Goal: Task Accomplishment & Management: Manage account settings

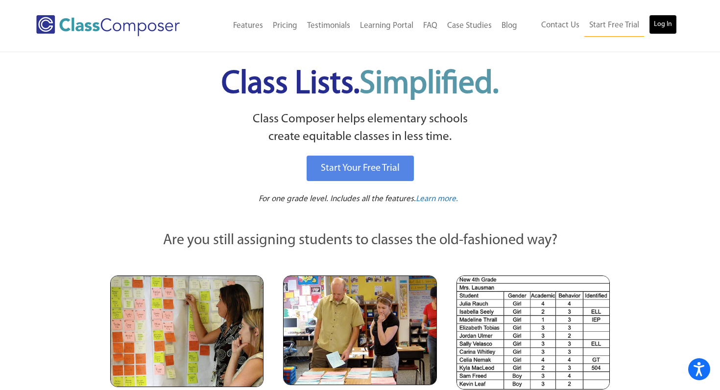
click at [668, 21] on link "Log In" at bounding box center [663, 25] width 28 height 20
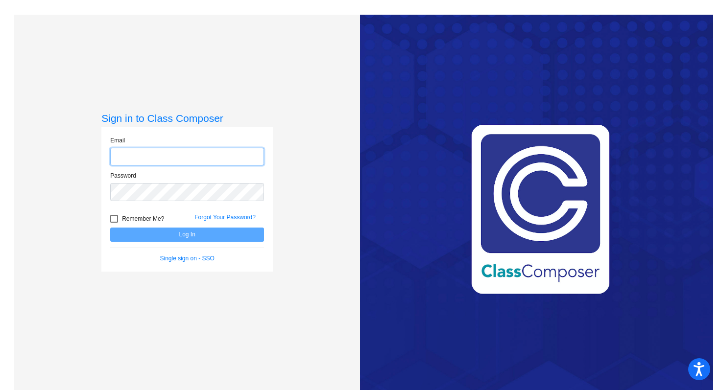
type input "[PERSON_NAME][EMAIL_ADDRESS][PERSON_NAME][DOMAIN_NAME]"
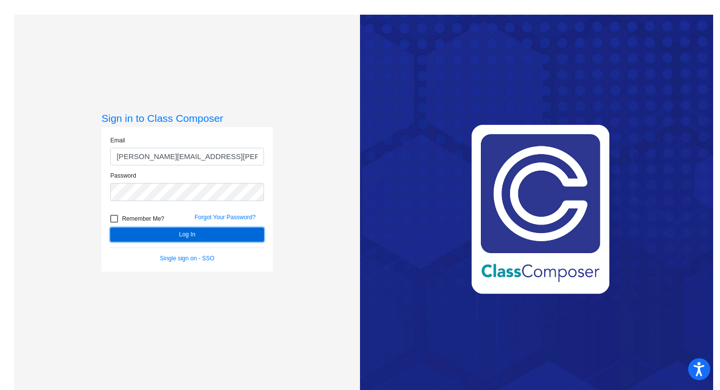
click at [197, 236] on button "Log In" at bounding box center [187, 235] width 154 height 14
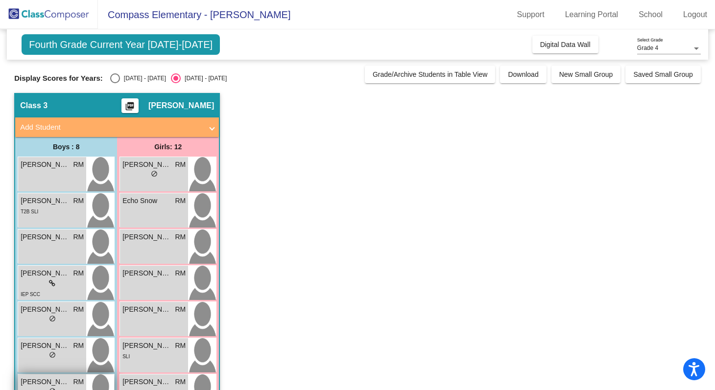
click at [79, 378] on span "RM" at bounding box center [78, 382] width 11 height 10
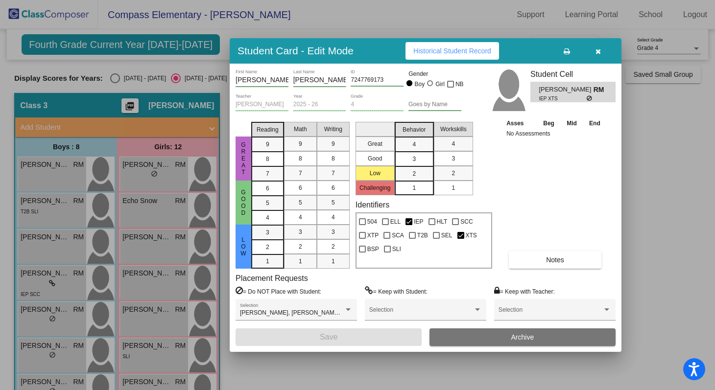
click at [594, 57] on button "button" at bounding box center [598, 51] width 31 height 18
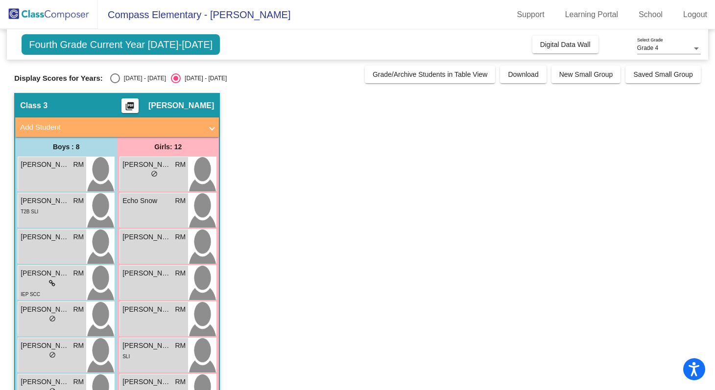
click at [136, 75] on div "[DATE] - [DATE]" at bounding box center [143, 78] width 46 height 9
click at [115, 83] on input "[DATE] - [DATE]" at bounding box center [115, 83] width 0 height 0
radio input "true"
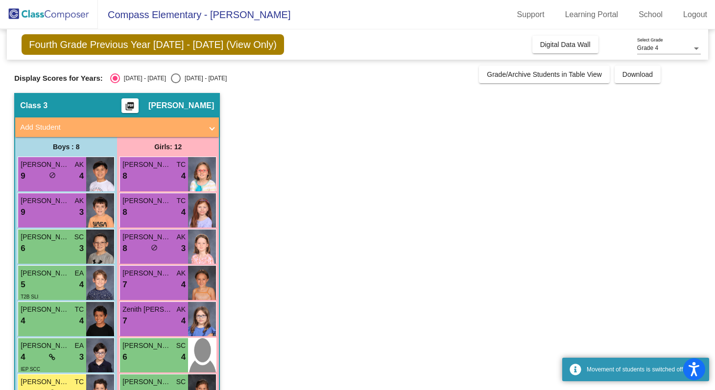
click at [175, 83] on input "[DATE] - [DATE]" at bounding box center [175, 83] width 0 height 0
radio input "true"
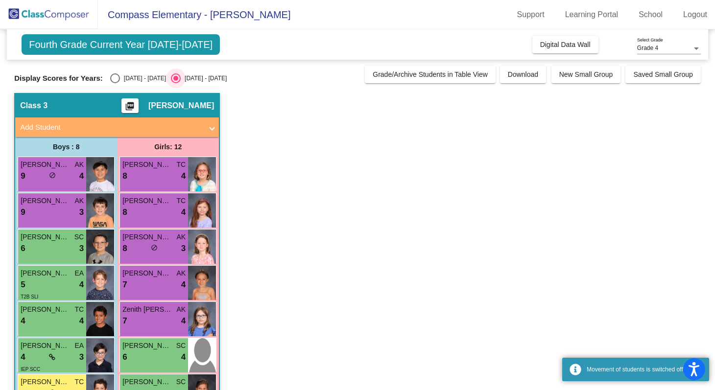
click at [115, 83] on input "[DATE] - [DATE]" at bounding box center [115, 83] width 0 height 0
radio input "true"
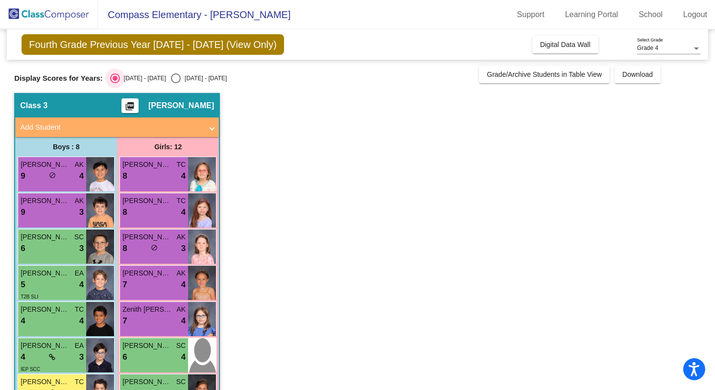
click at [275, 139] on app-classroom "Class 3 picture_as_pdf [PERSON_NAME] Add Student First Name Last Name Student I…" at bounding box center [357, 350] width 687 height 514
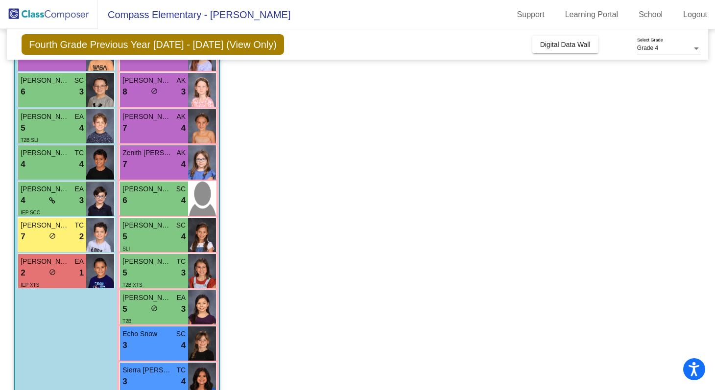
scroll to position [176, 0]
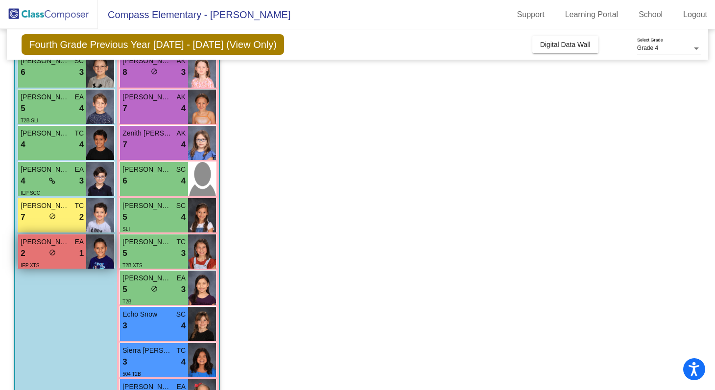
click at [54, 251] on span "do_not_disturb_alt" at bounding box center [52, 252] width 7 height 7
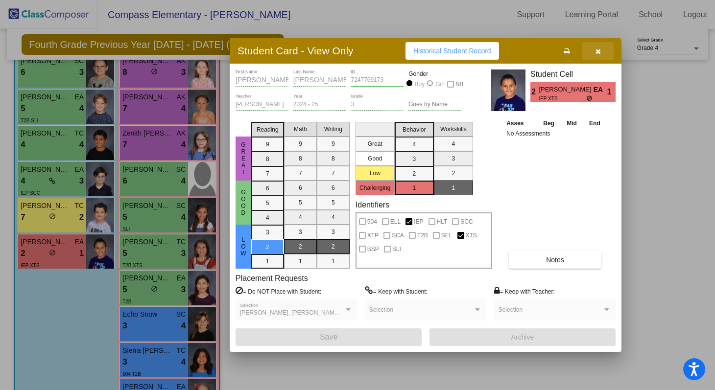
click at [600, 56] on button "button" at bounding box center [598, 51] width 31 height 18
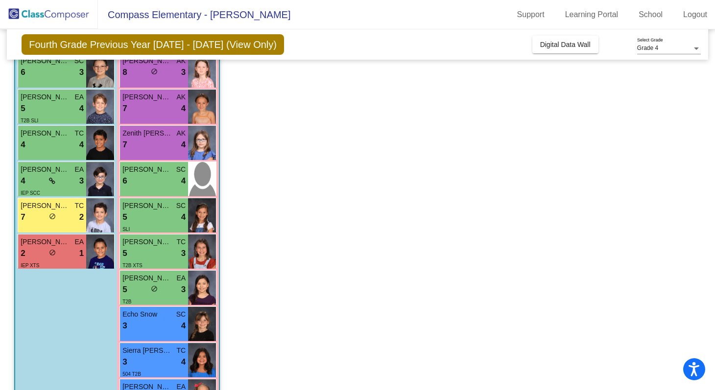
click at [349, 136] on app-classroom "Class 3 picture_as_pdf [PERSON_NAME] Add Student First Name Last Name Student I…" at bounding box center [357, 174] width 687 height 514
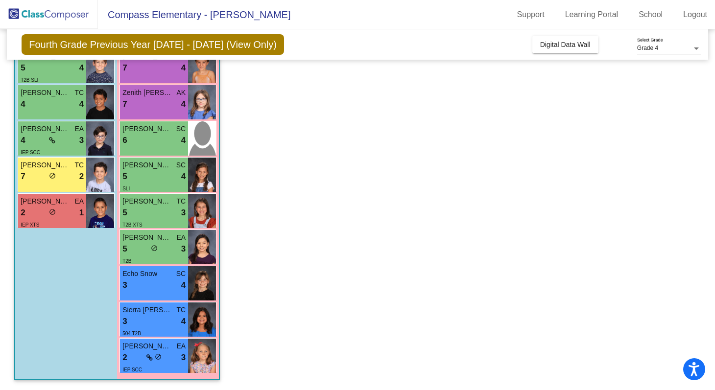
scroll to position [0, 0]
click at [146, 286] on div "3 lock do_not_disturb_alt 4" at bounding box center [153, 285] width 63 height 13
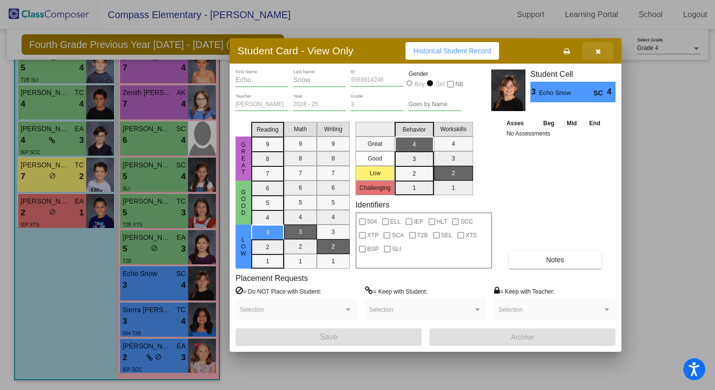
click at [599, 54] on icon "button" at bounding box center [598, 51] width 5 height 7
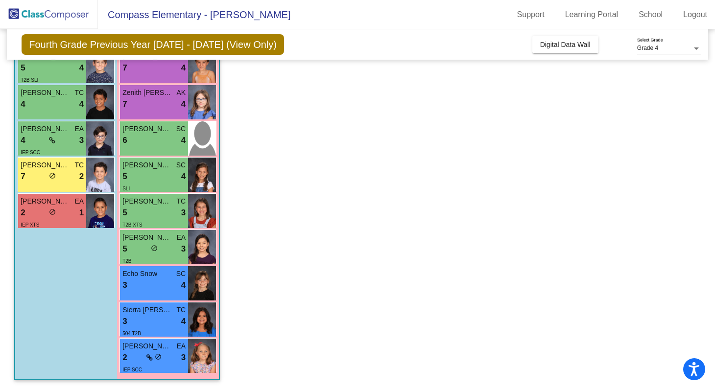
click at [274, 225] on app-classroom "Class 3 picture_as_pdf [PERSON_NAME] Add Student First Name Last Name Student I…" at bounding box center [357, 133] width 687 height 514
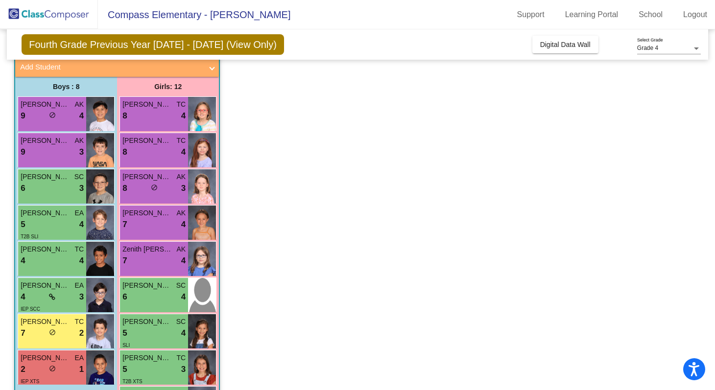
scroll to position [41, 0]
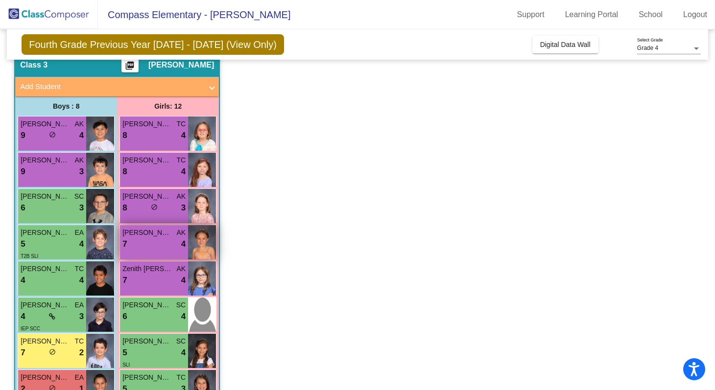
click at [155, 239] on div "7 lock do_not_disturb_alt 4" at bounding box center [153, 244] width 63 height 13
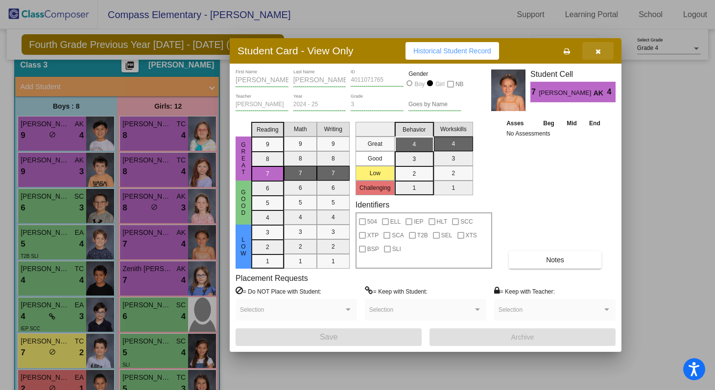
click at [596, 54] on icon "button" at bounding box center [598, 51] width 5 height 7
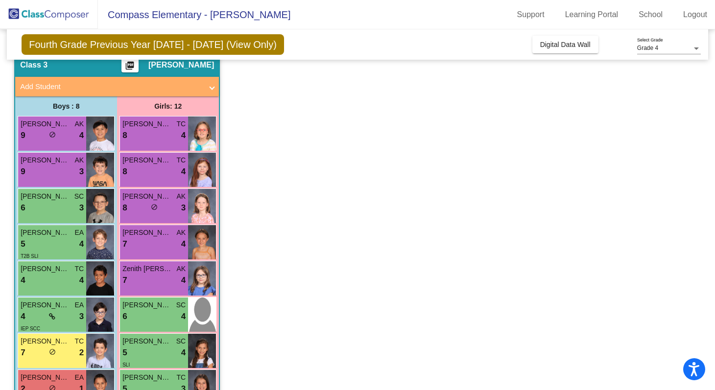
scroll to position [0, 0]
click at [236, 203] on app-classroom "Class 3 picture_as_pdf [PERSON_NAME] Add Student First Name Last Name Student I…" at bounding box center [357, 309] width 687 height 514
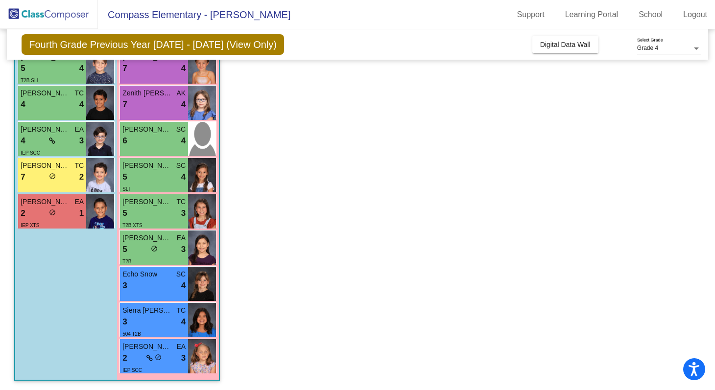
scroll to position [217, 0]
click at [218, 246] on div "[PERSON_NAME] TC 8 lock do_not_disturb_alt 4 Kiya [PERSON_NAME] 8 lock do_not_d…" at bounding box center [168, 157] width 102 height 435
click at [223, 248] on app-classroom "Class 3 picture_as_pdf [PERSON_NAME] Add Student First Name Last Name Student I…" at bounding box center [357, 133] width 687 height 514
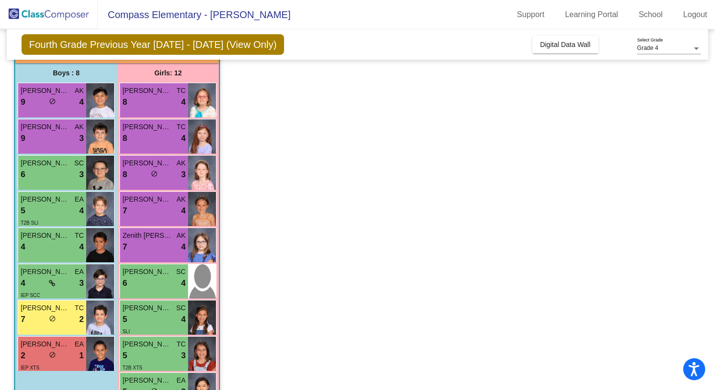
scroll to position [60, 0]
